Goal: Task Accomplishment & Management: Manage account settings

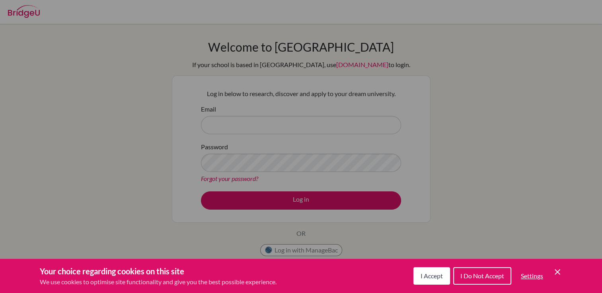
click at [431, 275] on span "I Accept" at bounding box center [431, 276] width 22 height 8
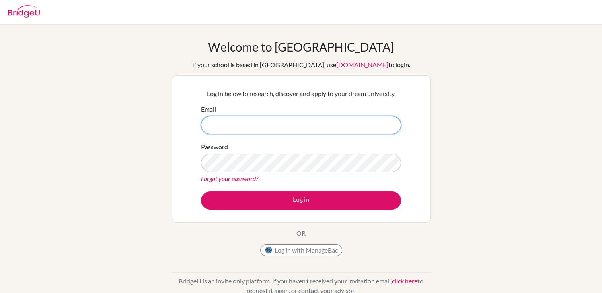
click at [266, 123] on input "Email" at bounding box center [301, 125] width 200 height 18
type input "Dia200149@diaestudents.com"
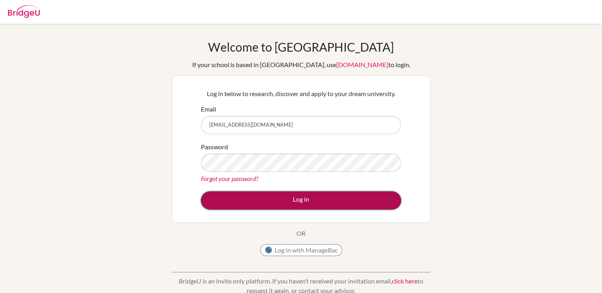
click at [258, 193] on button "Log in" at bounding box center [301, 201] width 200 height 18
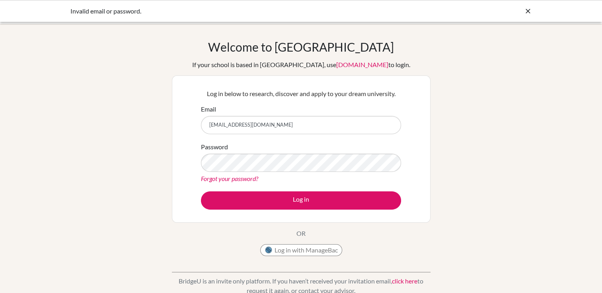
click at [215, 125] on input "Dia200149@diaestudents.com" at bounding box center [301, 125] width 200 height 18
type input "[EMAIL_ADDRESS][DOMAIN_NAME]"
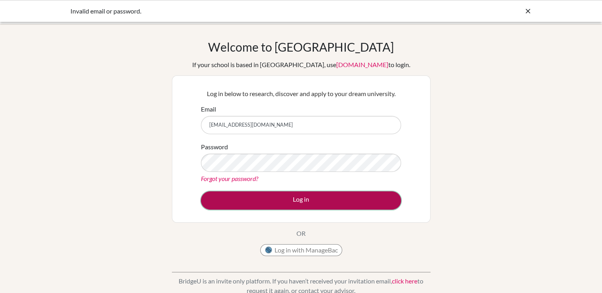
click at [254, 196] on button "Log in" at bounding box center [301, 201] width 200 height 18
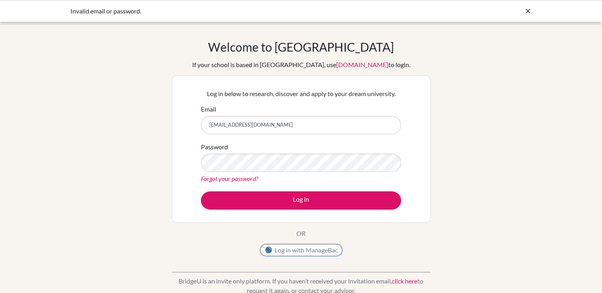
click at [279, 246] on button "Log in with ManageBac" at bounding box center [301, 251] width 82 height 12
drag, startPoint x: 283, startPoint y: 120, endPoint x: 172, endPoint y: 138, distance: 112.4
click at [172, 138] on div "Log in below to research, discover and apply to your dream university. Email [E…" at bounding box center [301, 149] width 258 height 147
click at [241, 122] on input "Email" at bounding box center [301, 125] width 200 height 18
type input "[EMAIL_ADDRESS][DOMAIN_NAME]"
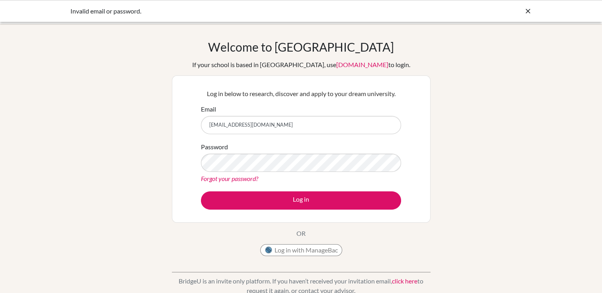
click at [224, 180] on link "Forgot your password?" at bounding box center [229, 179] width 57 height 8
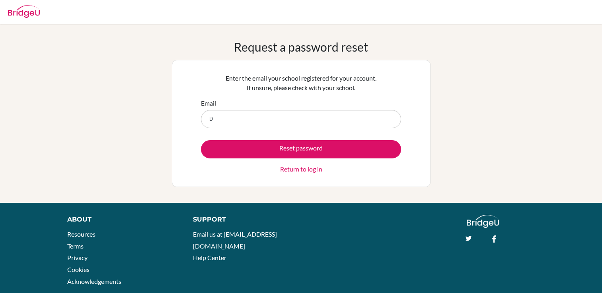
type input "[EMAIL_ADDRESS][DOMAIN_NAME]"
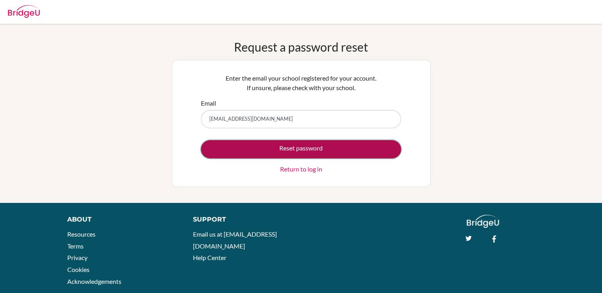
click at [247, 144] on button "Reset password" at bounding box center [301, 149] width 200 height 18
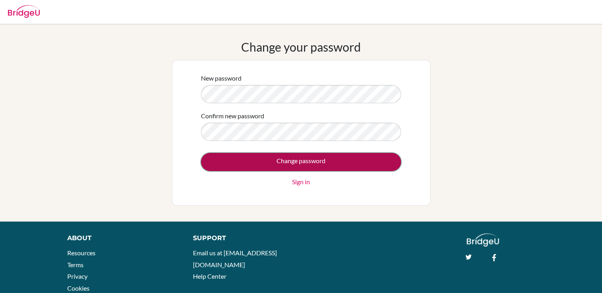
click at [267, 160] on input "Change password" at bounding box center [301, 162] width 200 height 18
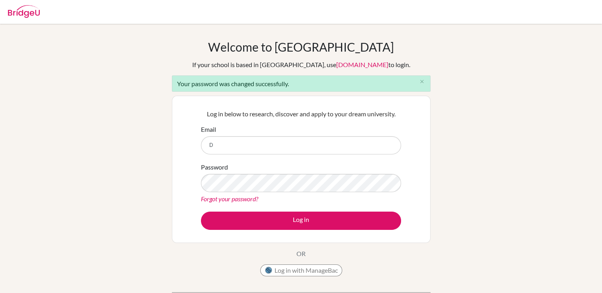
type input "[EMAIL_ADDRESS][DOMAIN_NAME]"
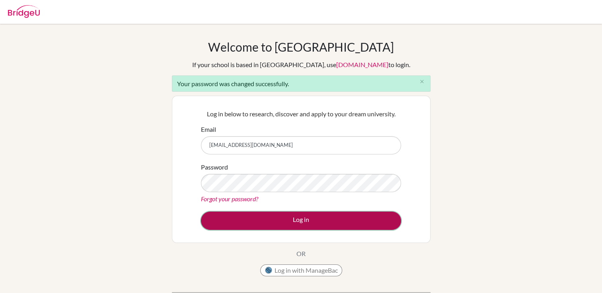
click at [233, 217] on button "Log in" at bounding box center [301, 221] width 200 height 18
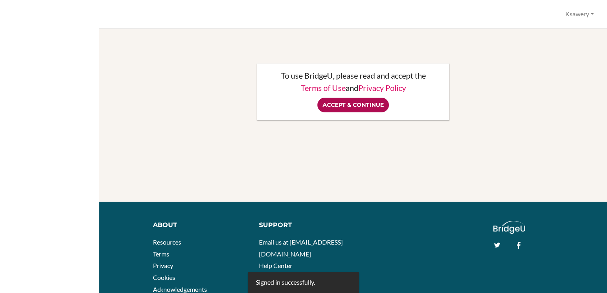
click at [359, 108] on input "Accept & Continue" at bounding box center [354, 105] width 72 height 15
